Goal: Information Seeking & Learning: Learn about a topic

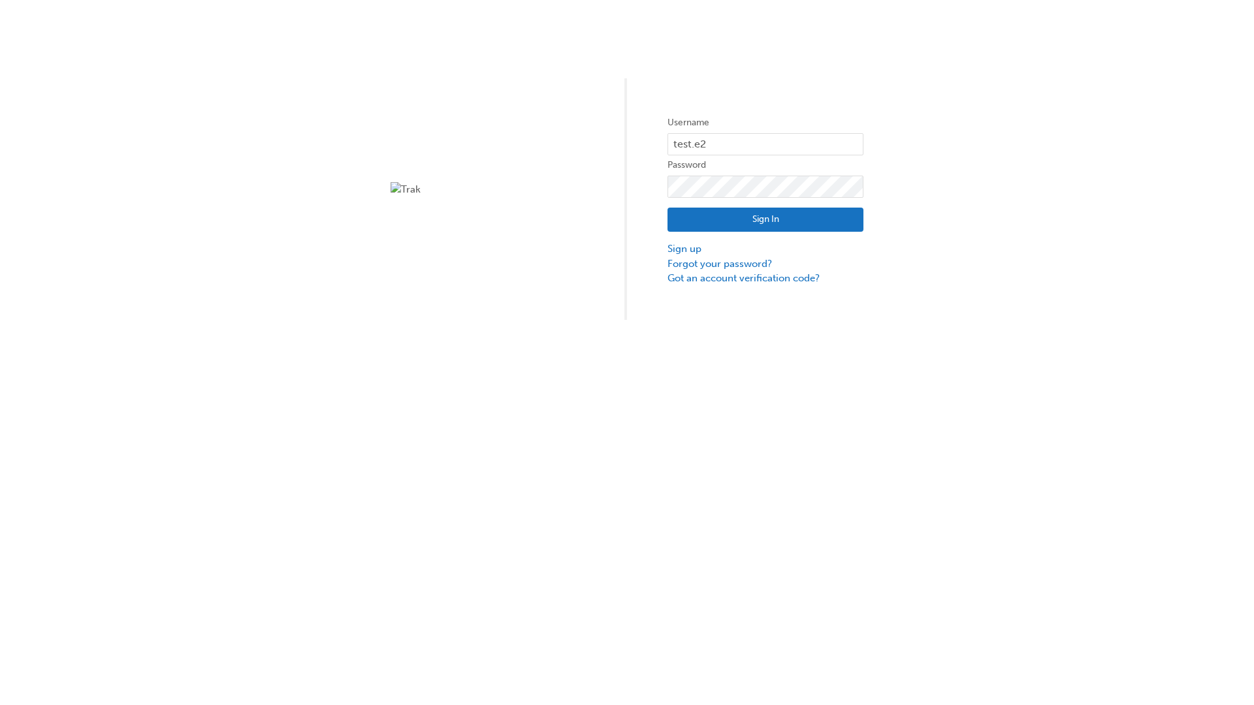
type input "test.e2e.user14"
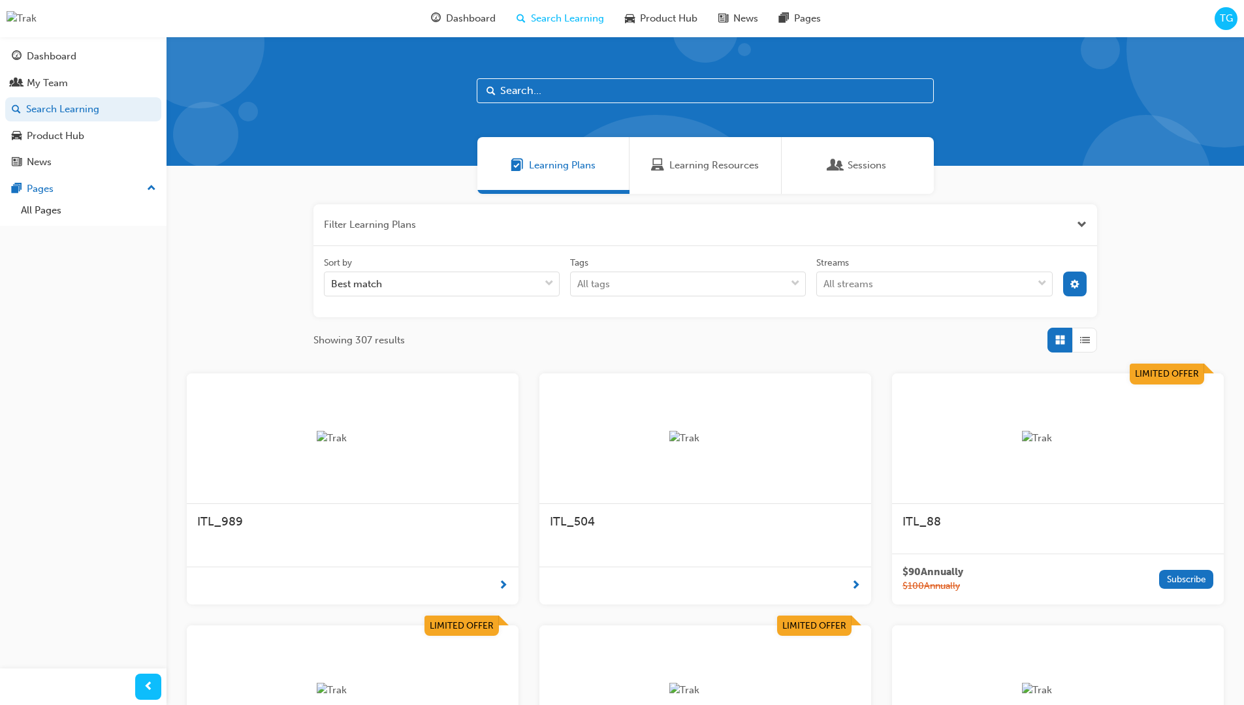
scroll to position [235, 0]
